Goal: Use online tool/utility

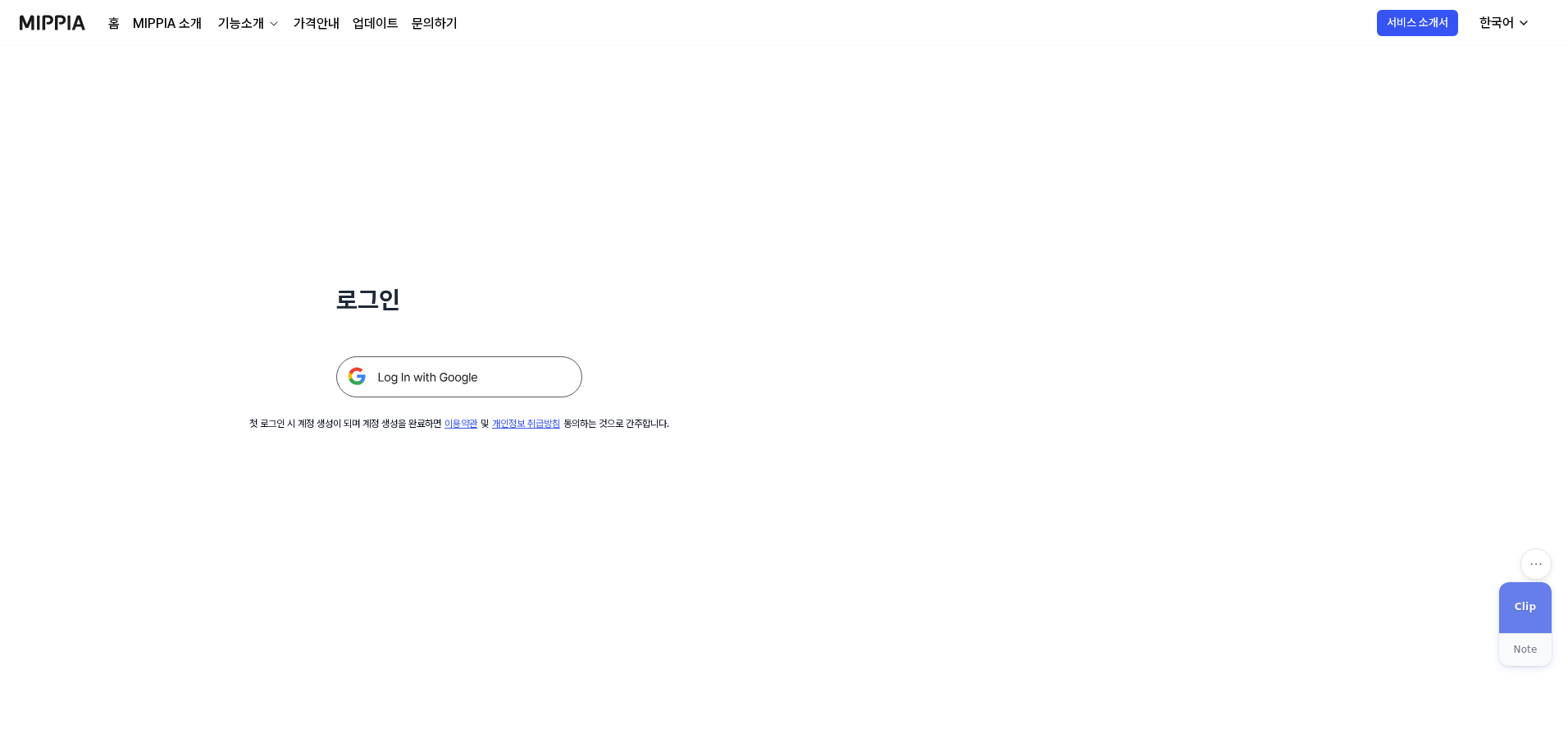
click at [464, 373] on img at bounding box center [460, 375] width 246 height 41
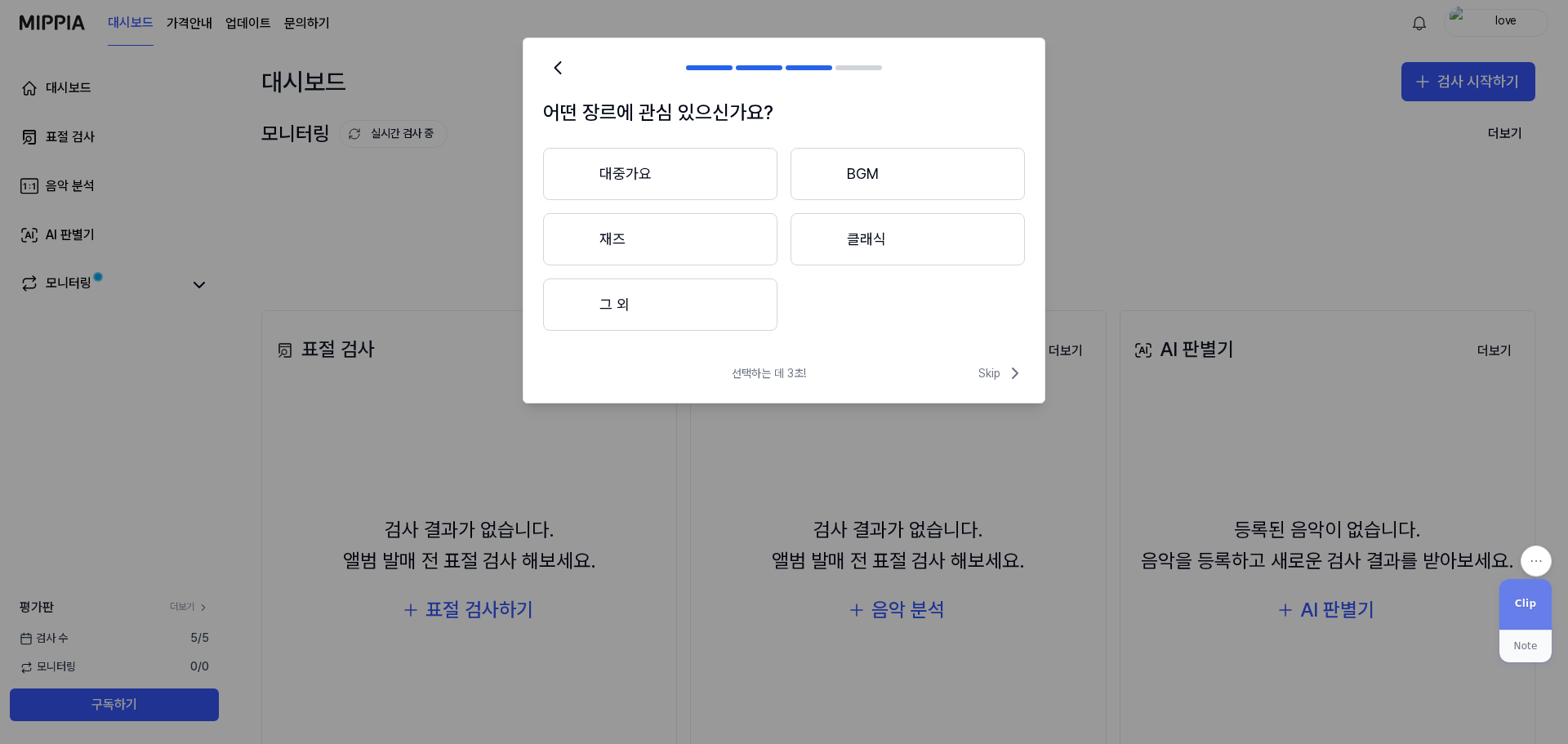
click at [683, 179] on button "대중가요" at bounding box center [659, 174] width 234 height 52
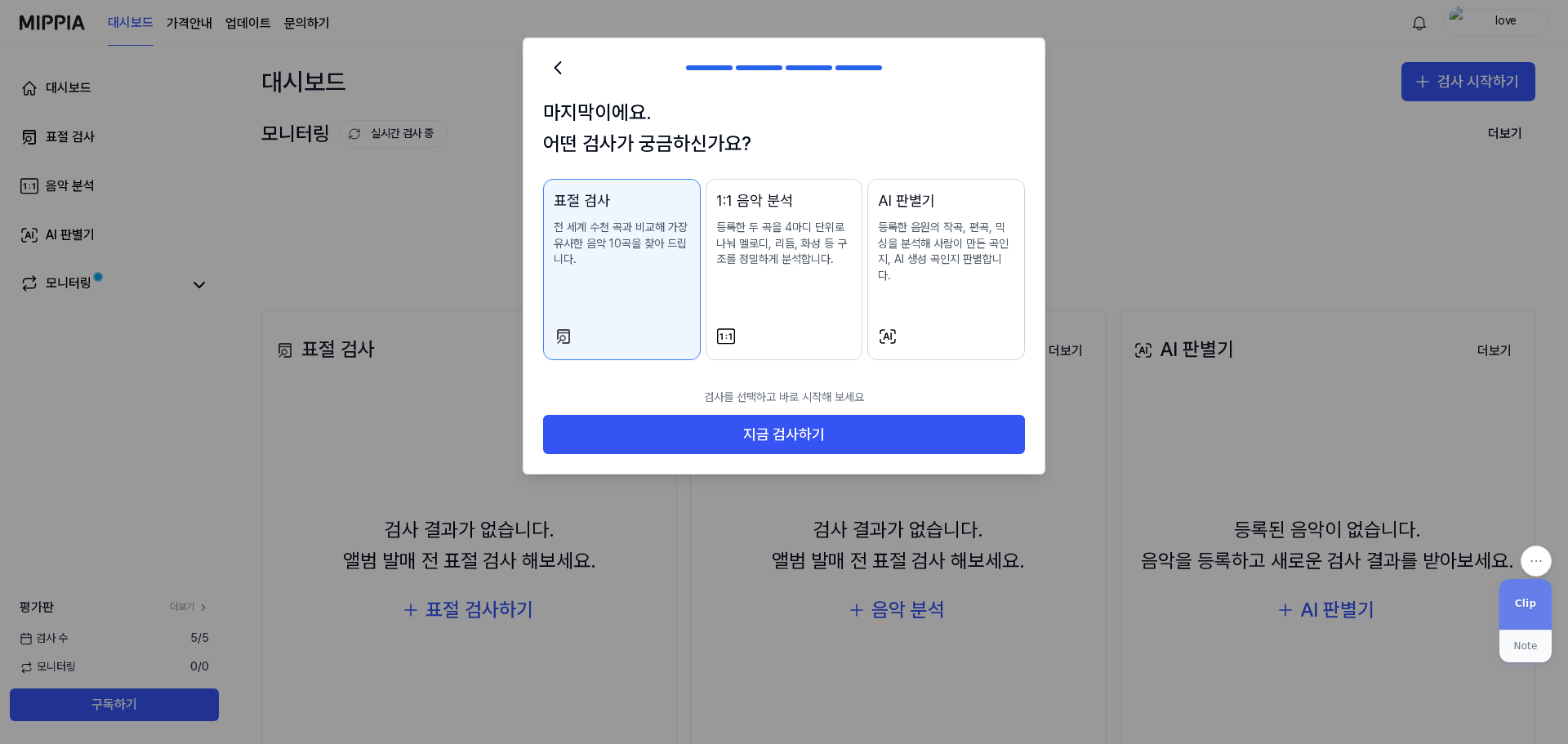
click at [682, 241] on p "전 세계 수천 곡과 비교해 가장 유사한 음악 10곡을 찾아 드립니다." at bounding box center [622, 243] width 136 height 48
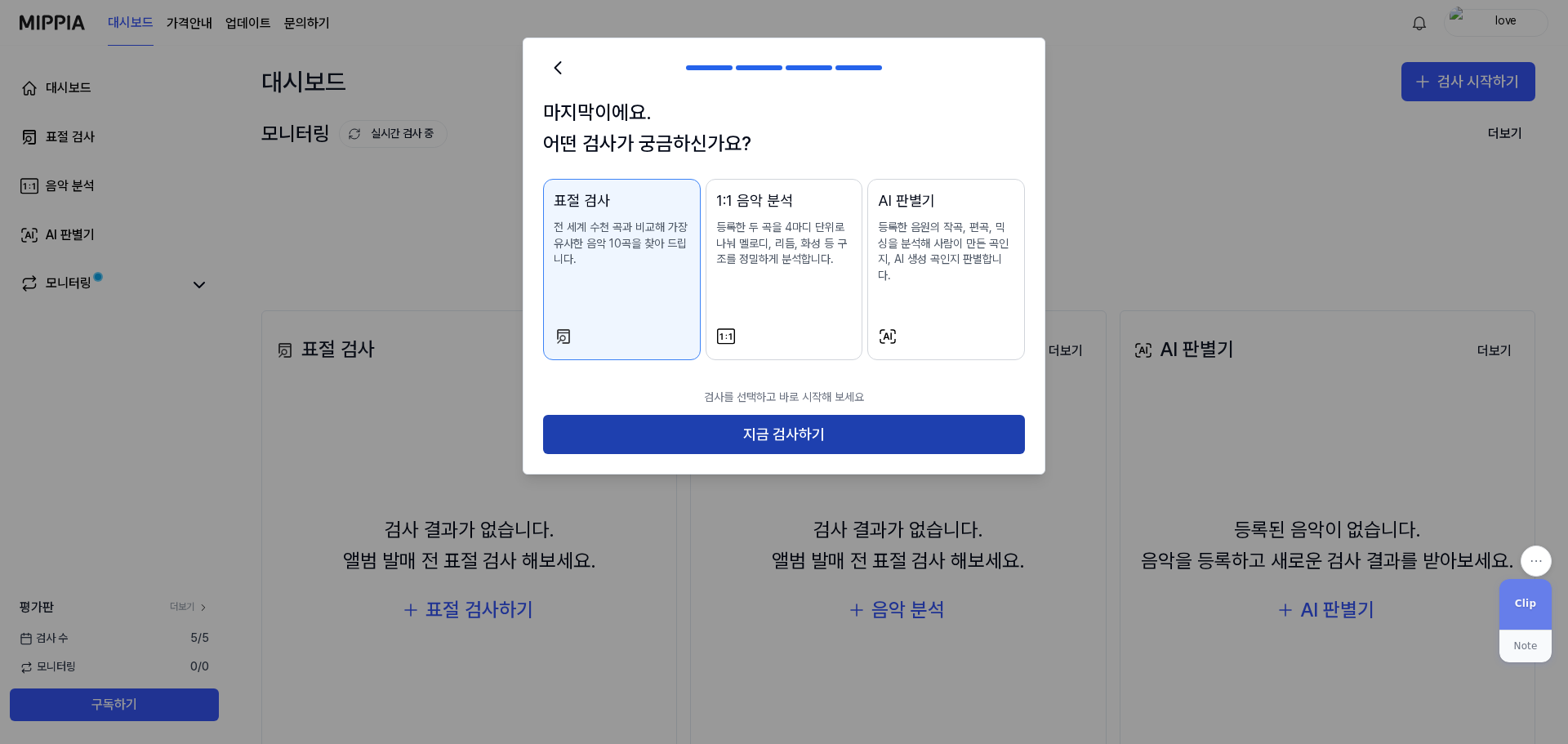
click at [781, 415] on button "지금 검사하기" at bounding box center [783, 435] width 481 height 40
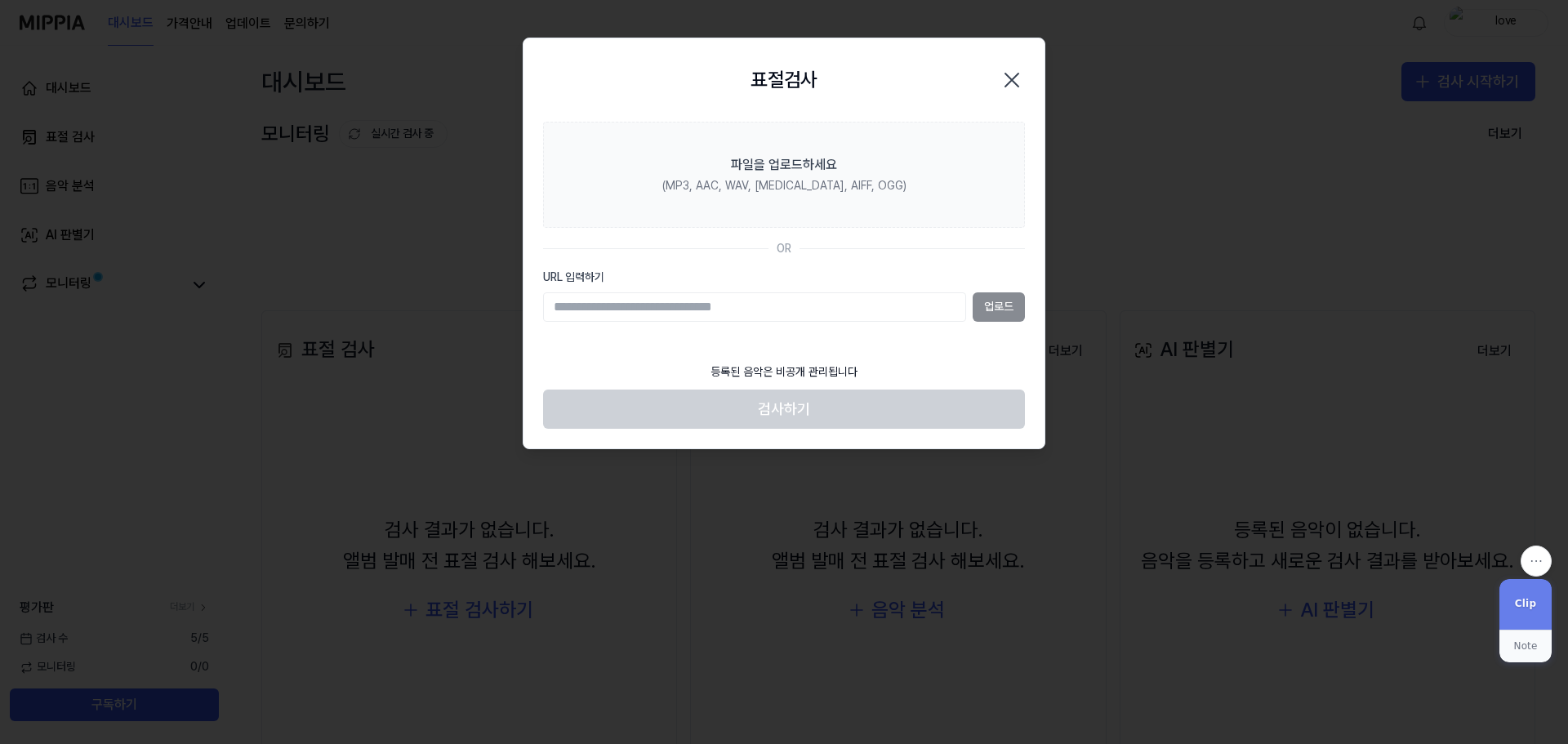
click at [1010, 306] on div "업로드" at bounding box center [783, 307] width 481 height 30
click at [1016, 81] on icon "button" at bounding box center [1011, 80] width 26 height 26
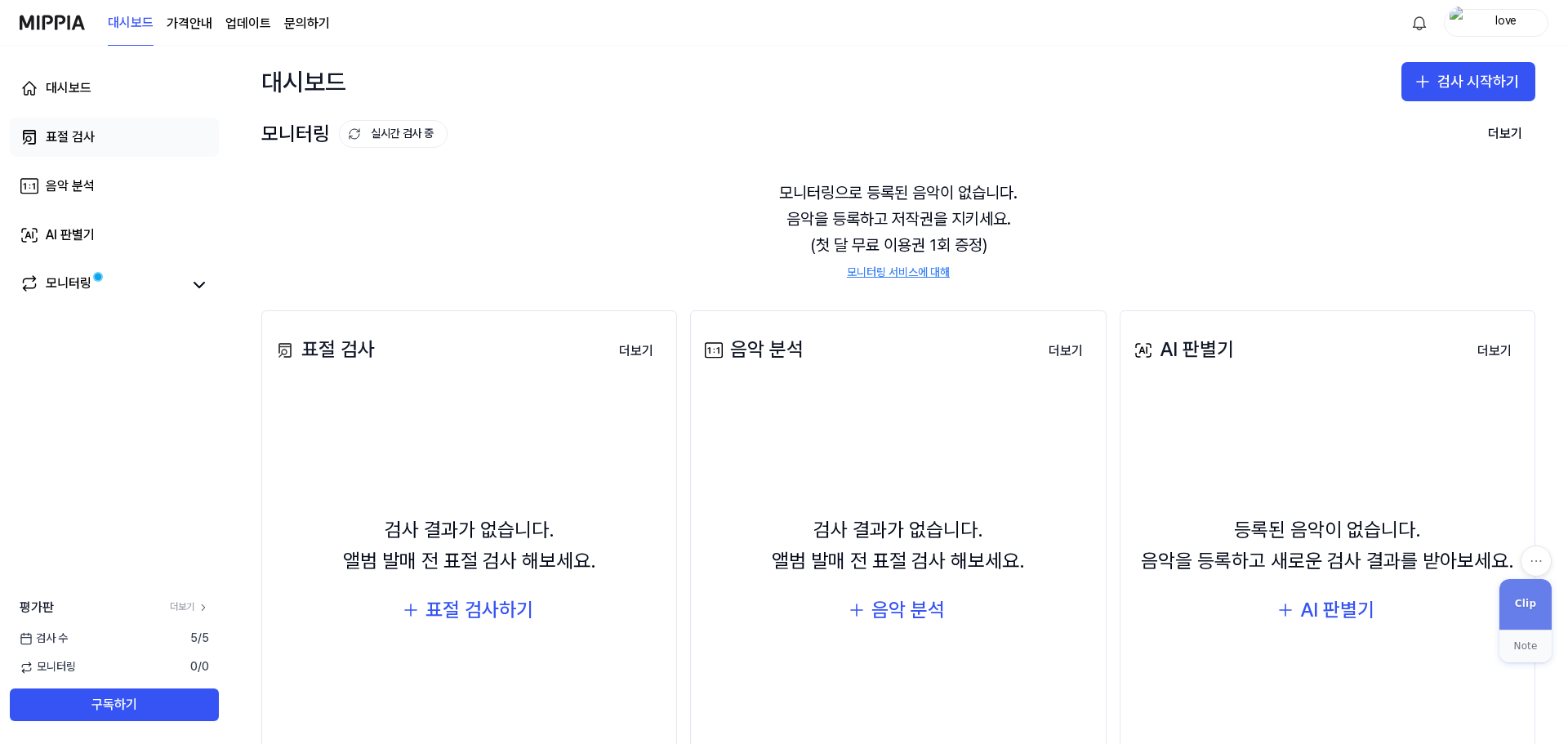
click at [69, 134] on div "표절 검사" at bounding box center [70, 137] width 49 height 20
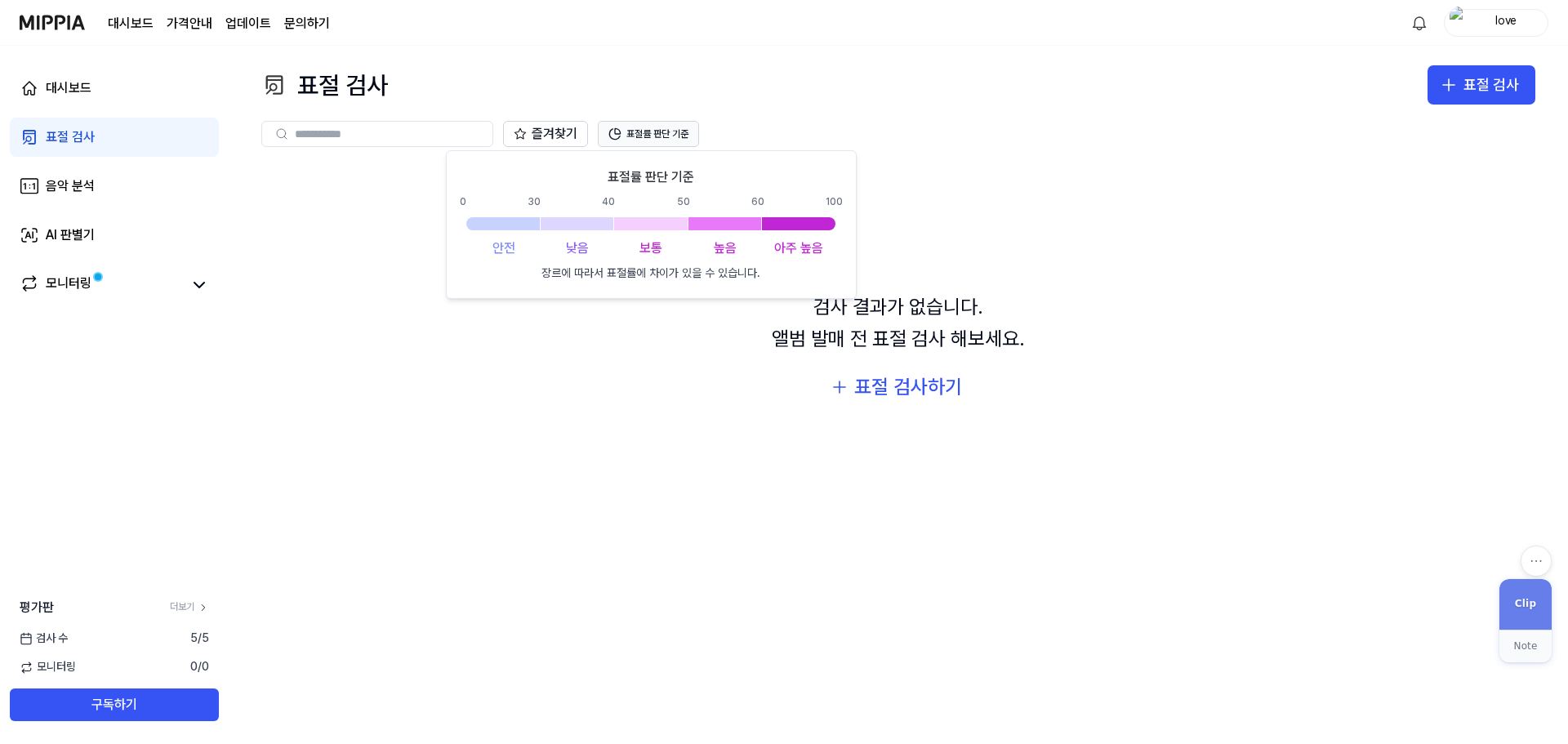
click at [682, 128] on button "표절률 판단 기준" at bounding box center [649, 133] width 101 height 26
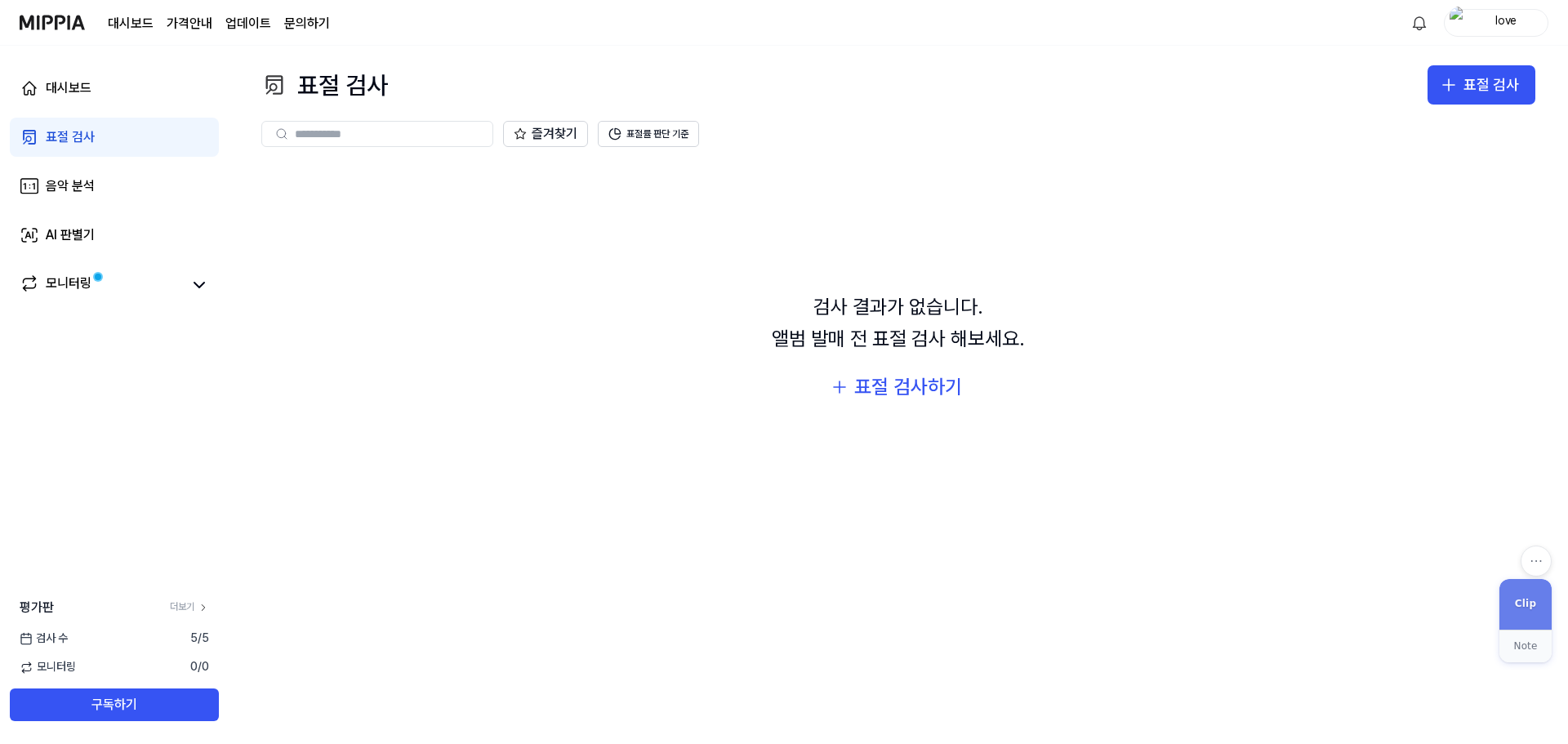
drag, startPoint x: 1148, startPoint y: 0, endPoint x: 1200, endPoint y: 234, distance: 239.7
click at [1200, 234] on div "검사 결과가 없습니다. 앨범 발매 전 표절 검사 해보세요. 표절 검사하기" at bounding box center [898, 349] width 1274 height 372
